Goal: Task Accomplishment & Management: Manage account settings

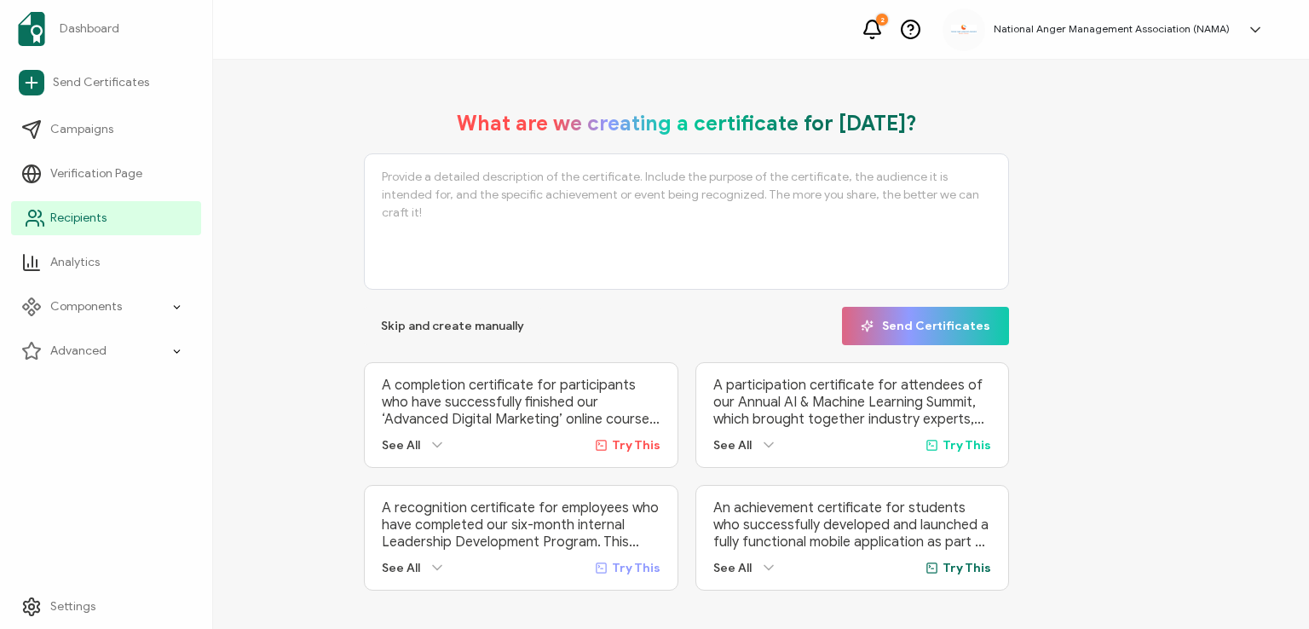
click at [69, 216] on span "Recipients" at bounding box center [78, 218] width 56 height 17
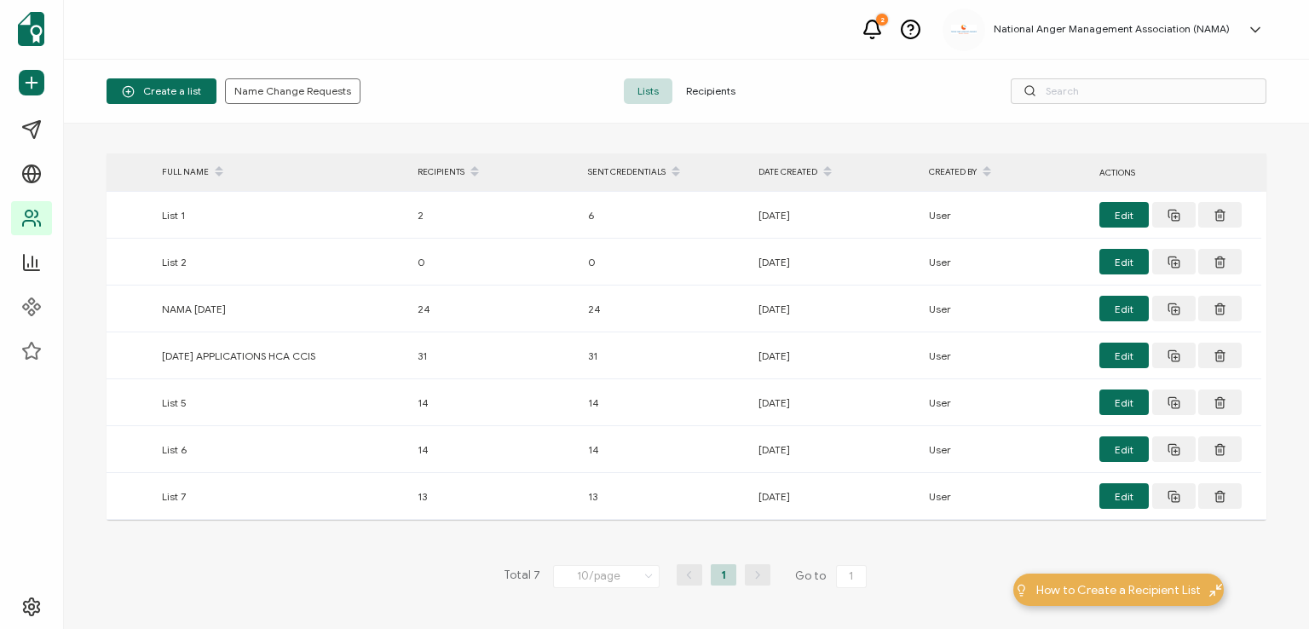
click at [709, 91] on span "Recipients" at bounding box center [710, 91] width 77 height 26
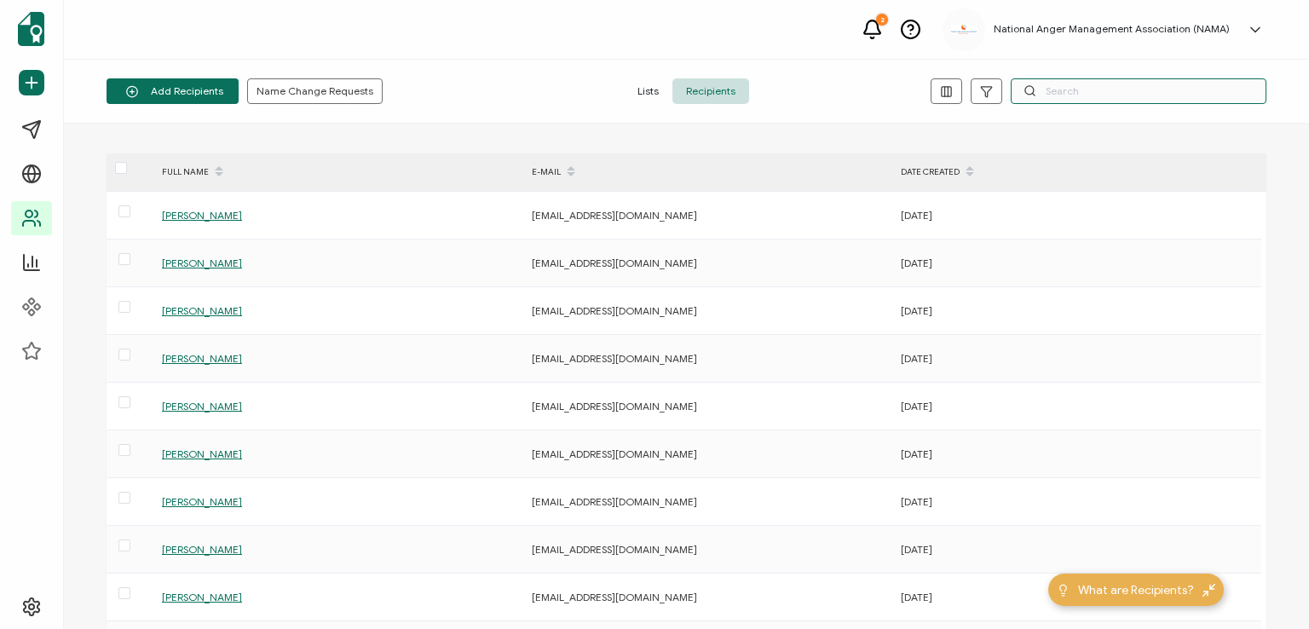
paste input "[PERSON_NAME]"
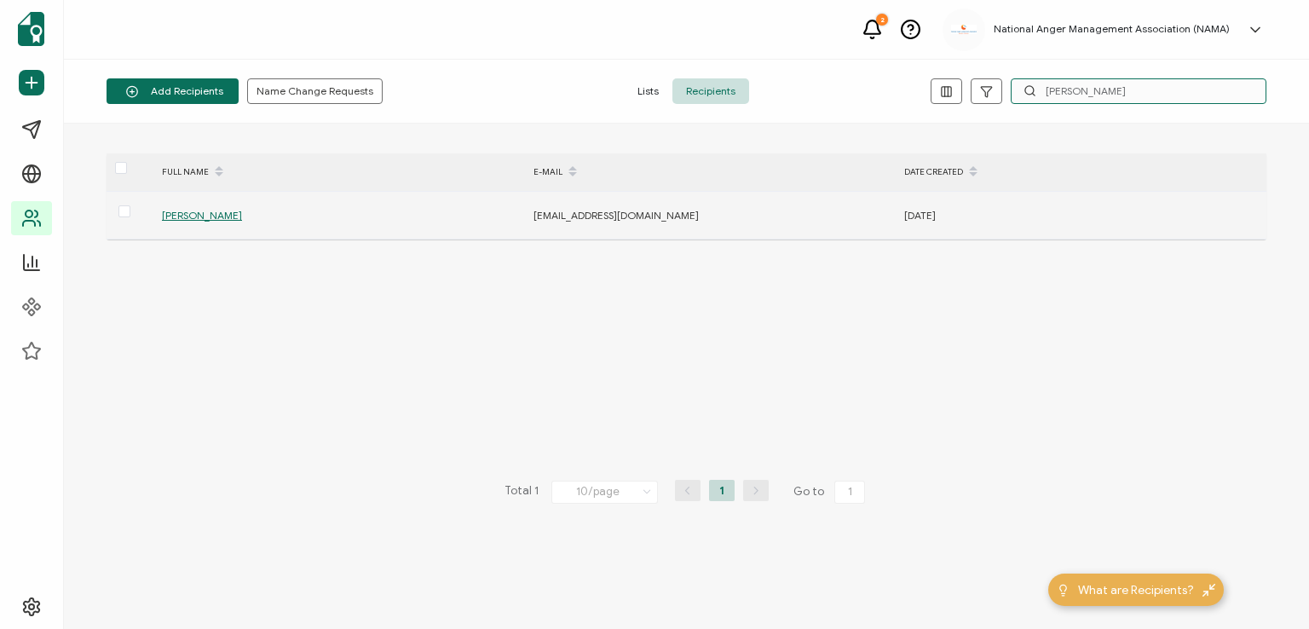
type input "[PERSON_NAME]"
click at [193, 214] on span "[PERSON_NAME]" at bounding box center [202, 215] width 80 height 13
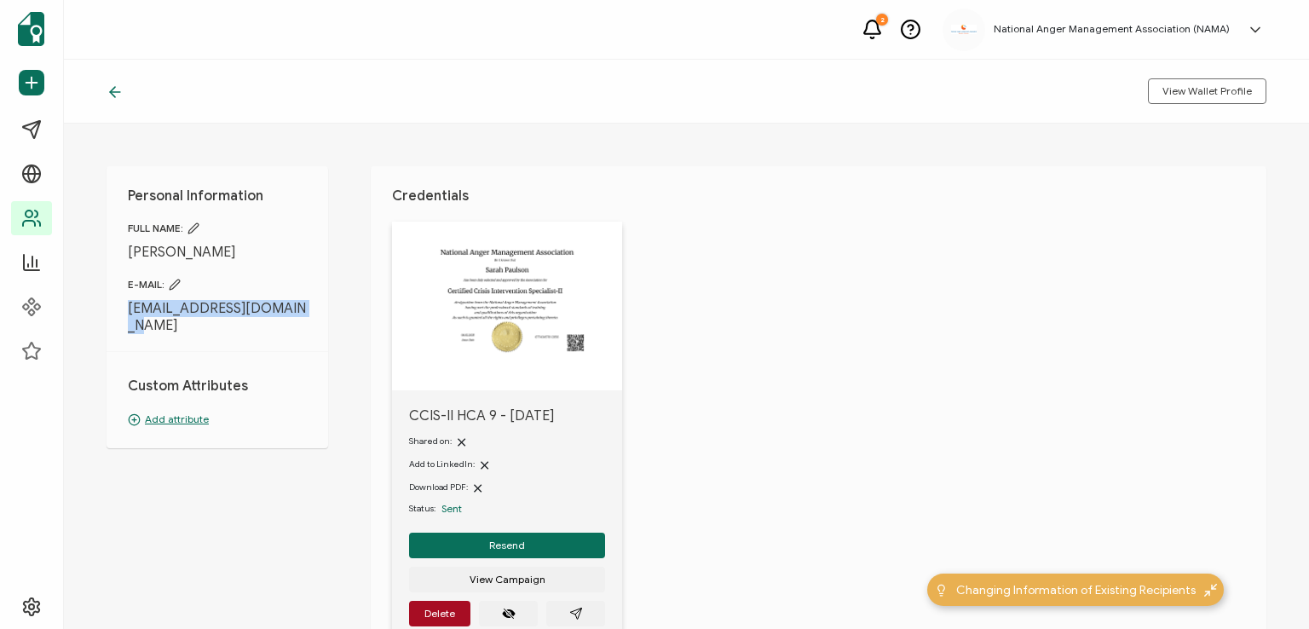
drag, startPoint x: 119, startPoint y: 304, endPoint x: 307, endPoint y: 313, distance: 187.7
click at [307, 313] on div "Personal Information FULL NAME: [PERSON_NAME] E-MAIL: [EMAIL_ADDRESS][DOMAIN_NA…" at bounding box center [218, 307] width 222 height 282
copy span "[EMAIL_ADDRESS][DOMAIN_NAME]"
click at [317, 273] on div "Personal Information FULL NAME: [PERSON_NAME] E-MAIL: [EMAIL_ADDRESS][DOMAIN_NA…" at bounding box center [218, 307] width 222 height 282
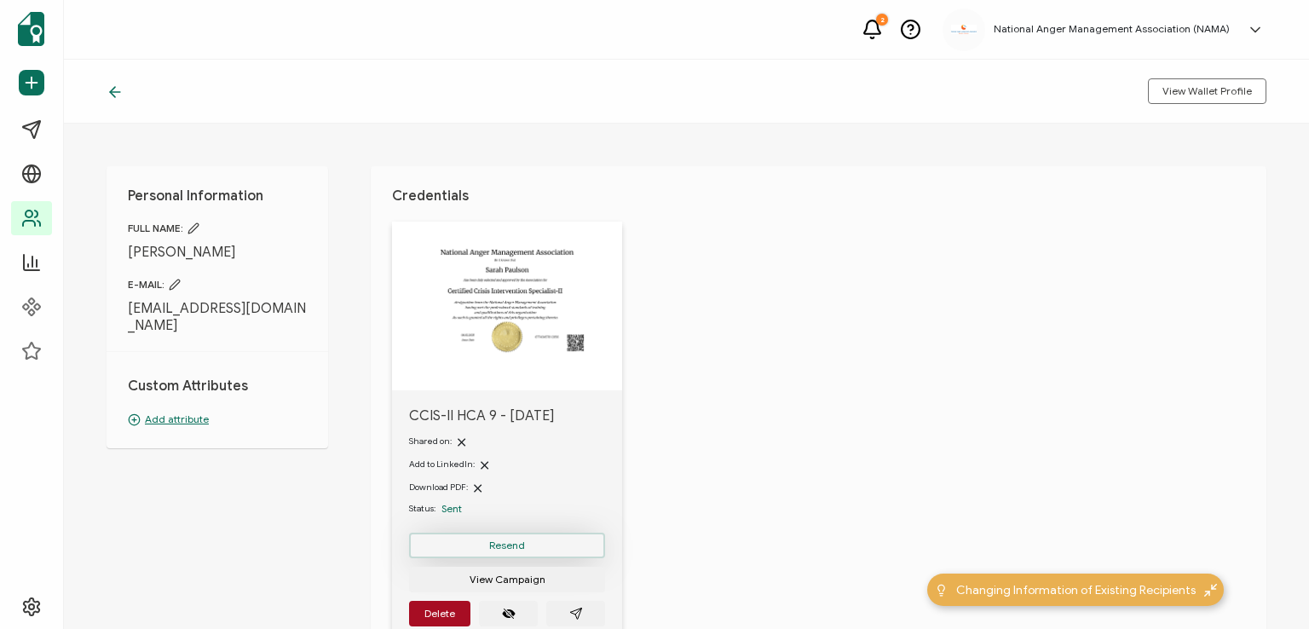
click at [501, 538] on button "Resend" at bounding box center [507, 546] width 196 height 26
click at [114, 83] on div at bounding box center [120, 91] width 26 height 17
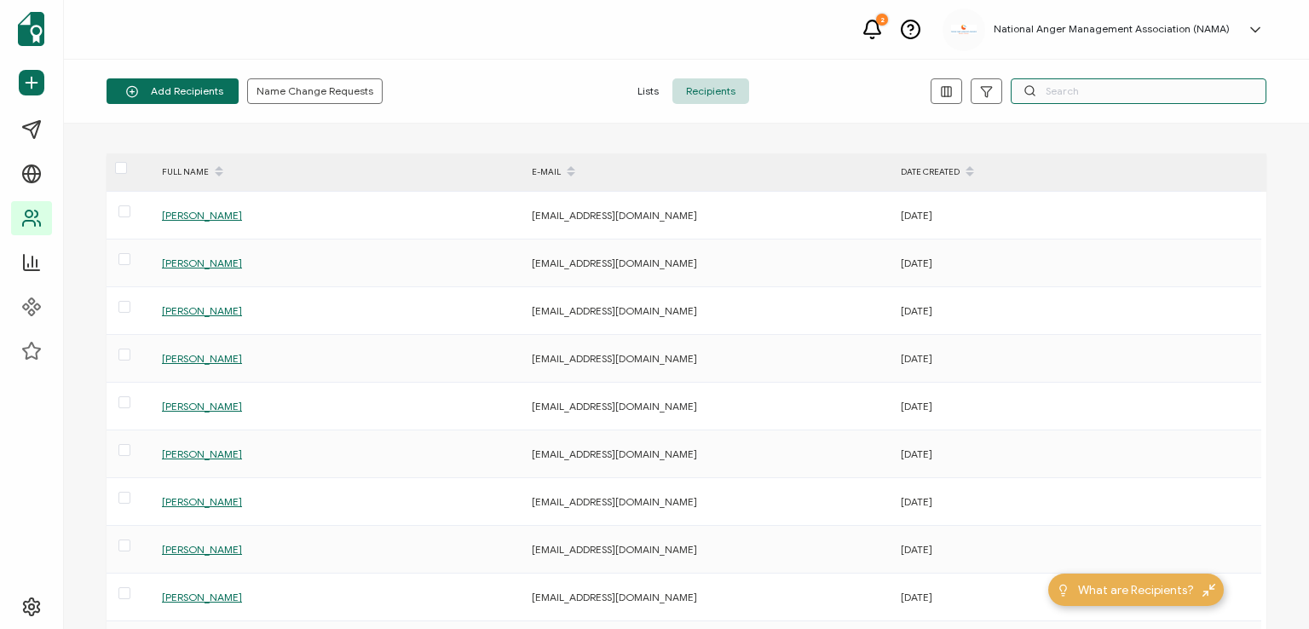
paste input "[PERSON_NAME]"
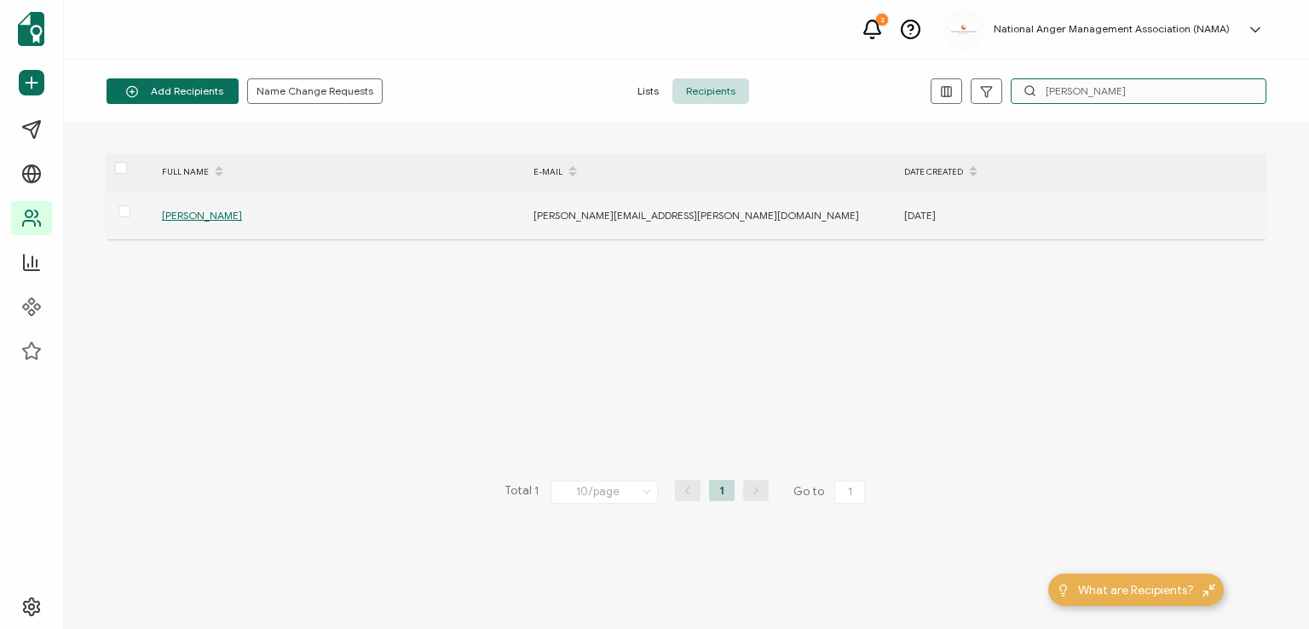
type input "[PERSON_NAME]"
click at [195, 213] on span "[PERSON_NAME]" at bounding box center [202, 215] width 80 height 13
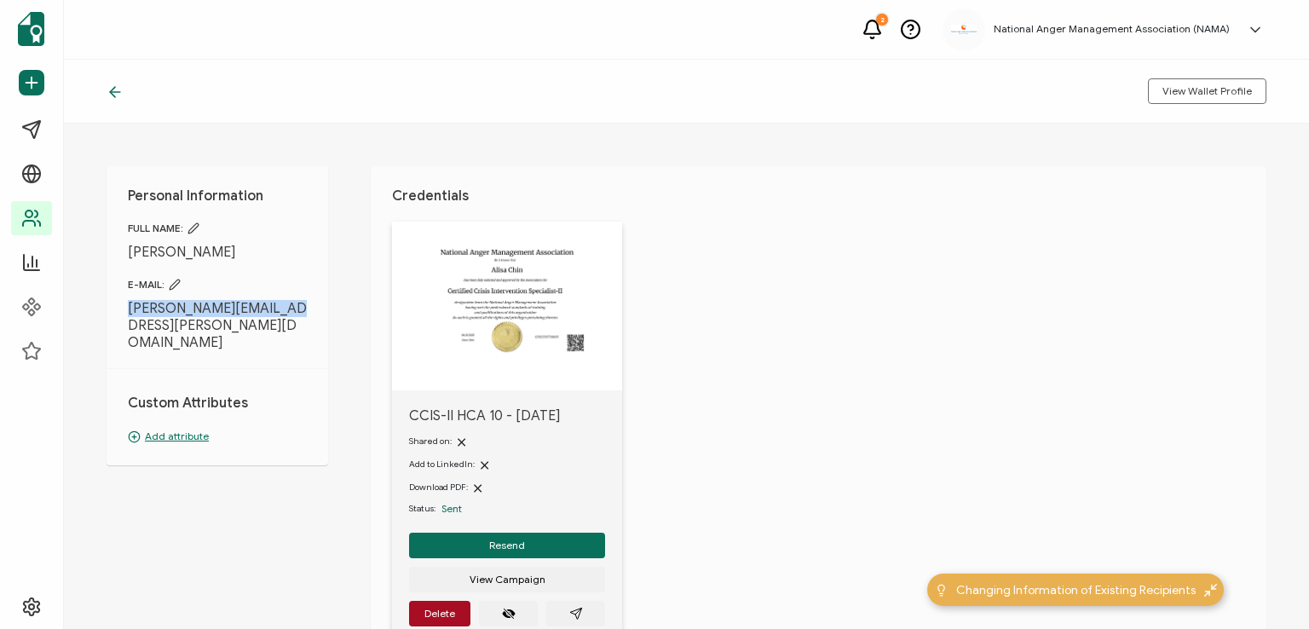
drag, startPoint x: 124, startPoint y: 302, endPoint x: 281, endPoint y: 309, distance: 157.0
click at [281, 309] on div "Personal Information FULL NAME: [PERSON_NAME] E-MAIL: [PERSON_NAME][EMAIL_ADDRE…" at bounding box center [218, 315] width 222 height 299
copy span "[PERSON_NAME][EMAIL_ADDRESS][PERSON_NAME][DOMAIN_NAME]"
click at [297, 306] on span "[PERSON_NAME][EMAIL_ADDRESS][PERSON_NAME][DOMAIN_NAME]" at bounding box center [217, 325] width 179 height 51
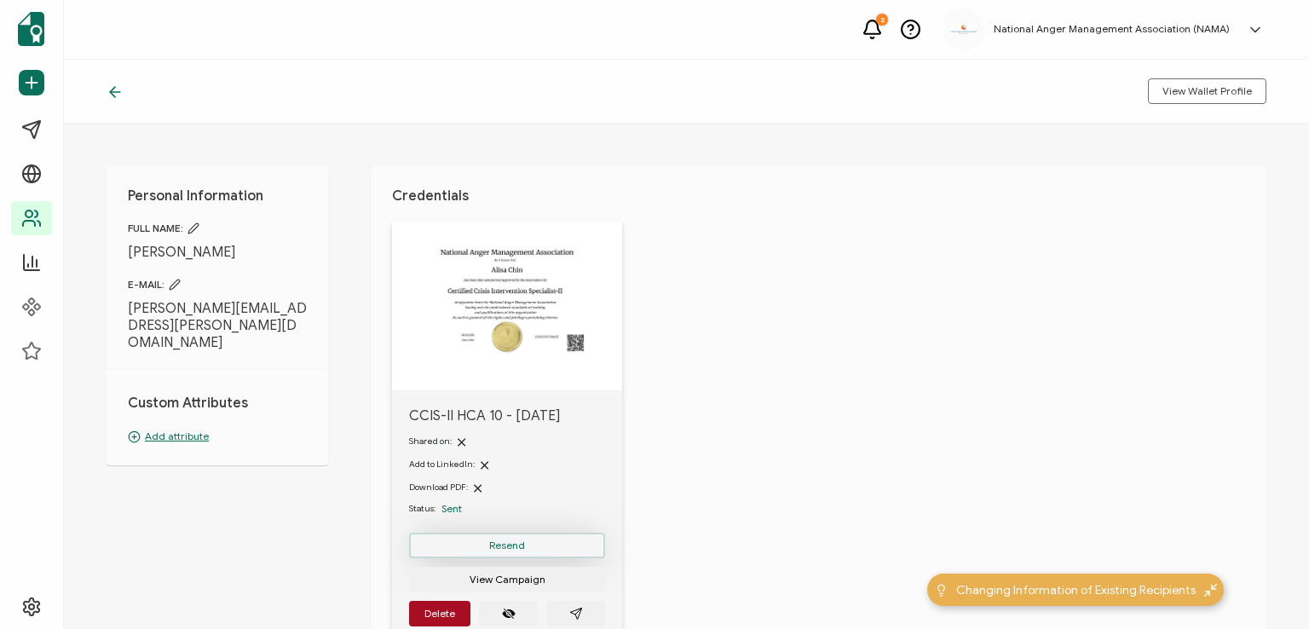
click at [501, 537] on button "Resend" at bounding box center [507, 546] width 196 height 26
